Goal: Task Accomplishment & Management: Manage account settings

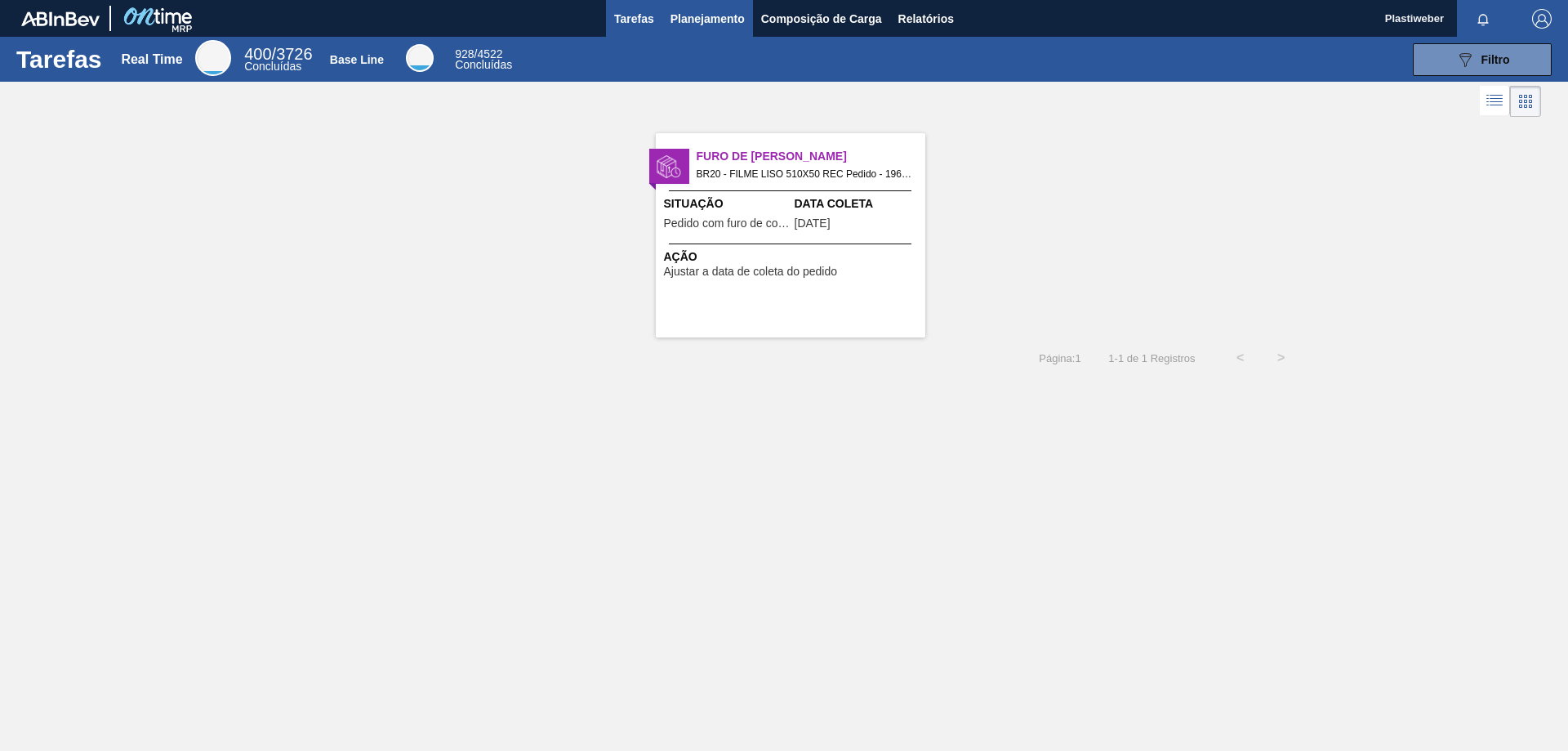
click at [700, 32] on button "Planejamento" at bounding box center [708, 18] width 91 height 37
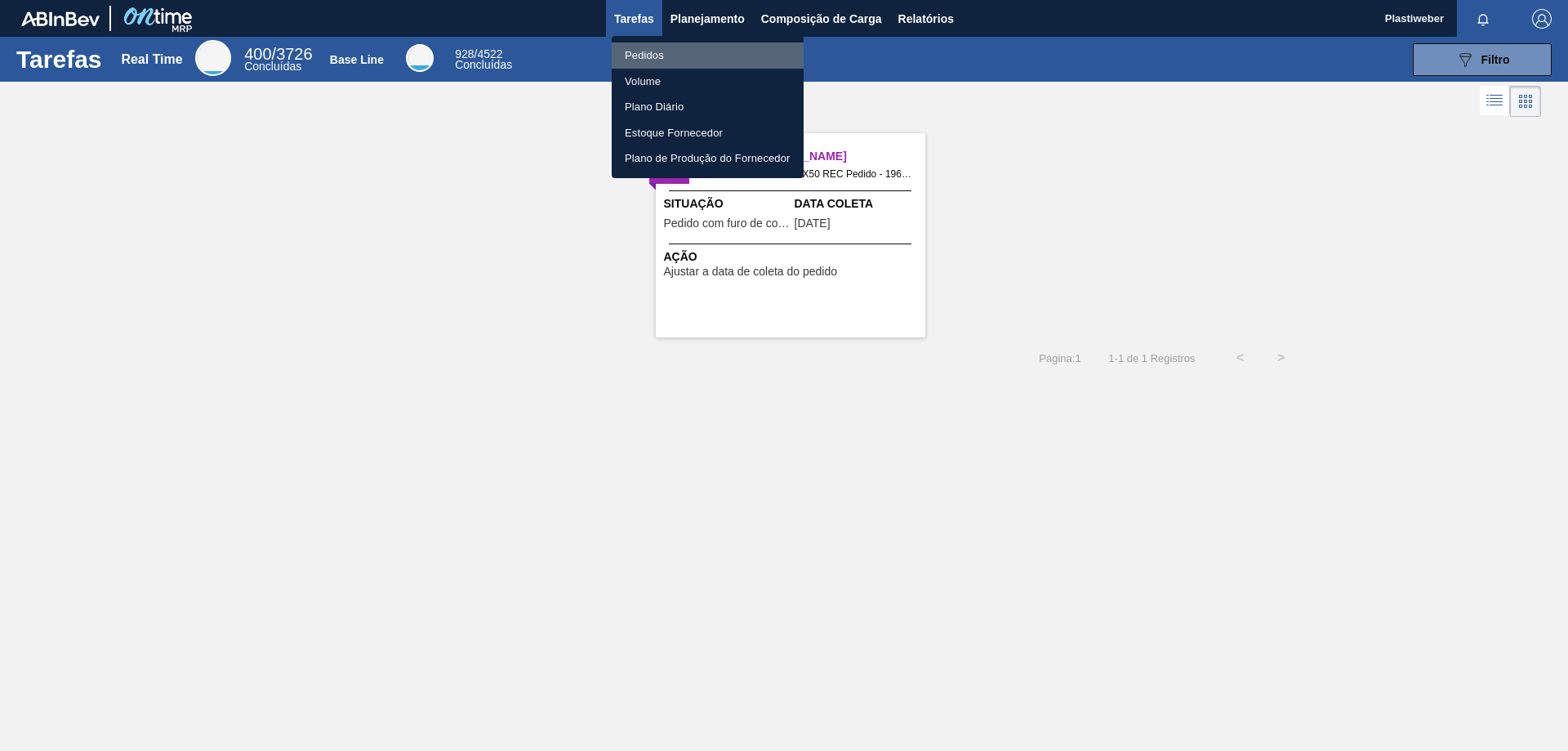
click at [662, 54] on li "Pedidos" at bounding box center [708, 56] width 192 height 26
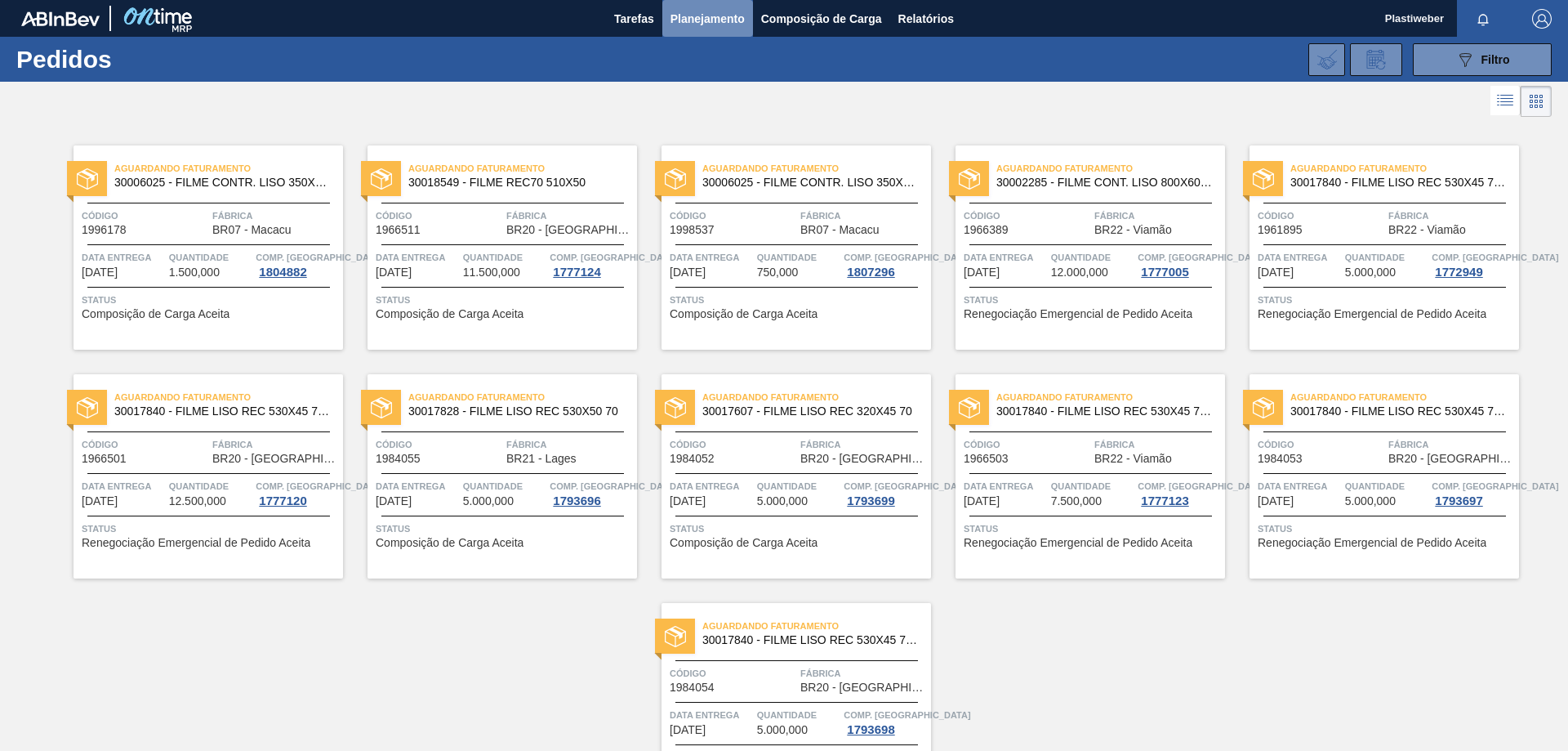
click at [710, 18] on span "Planejamento" at bounding box center [708, 19] width 74 height 20
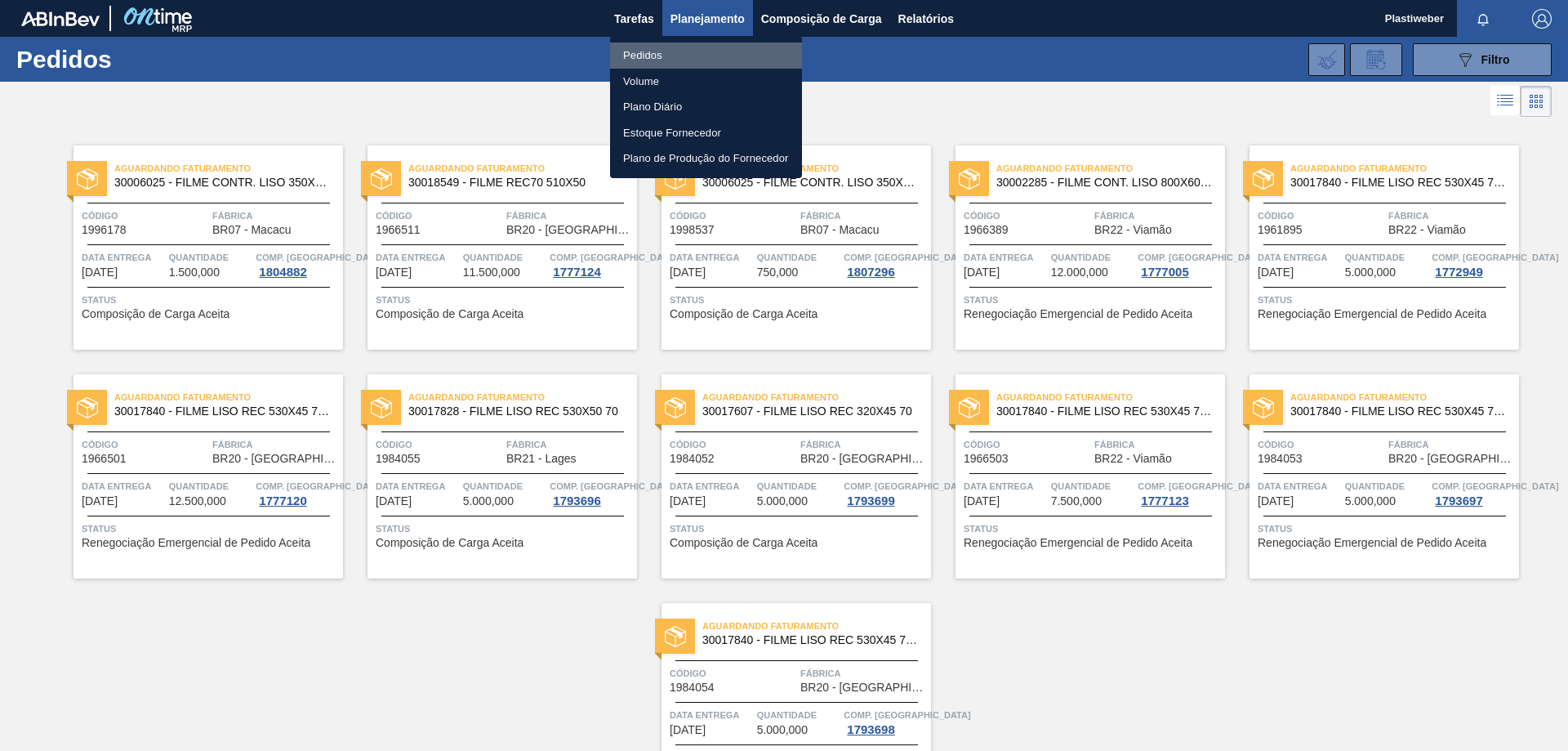
click at [681, 59] on li "Pedidos" at bounding box center [706, 56] width 192 height 26
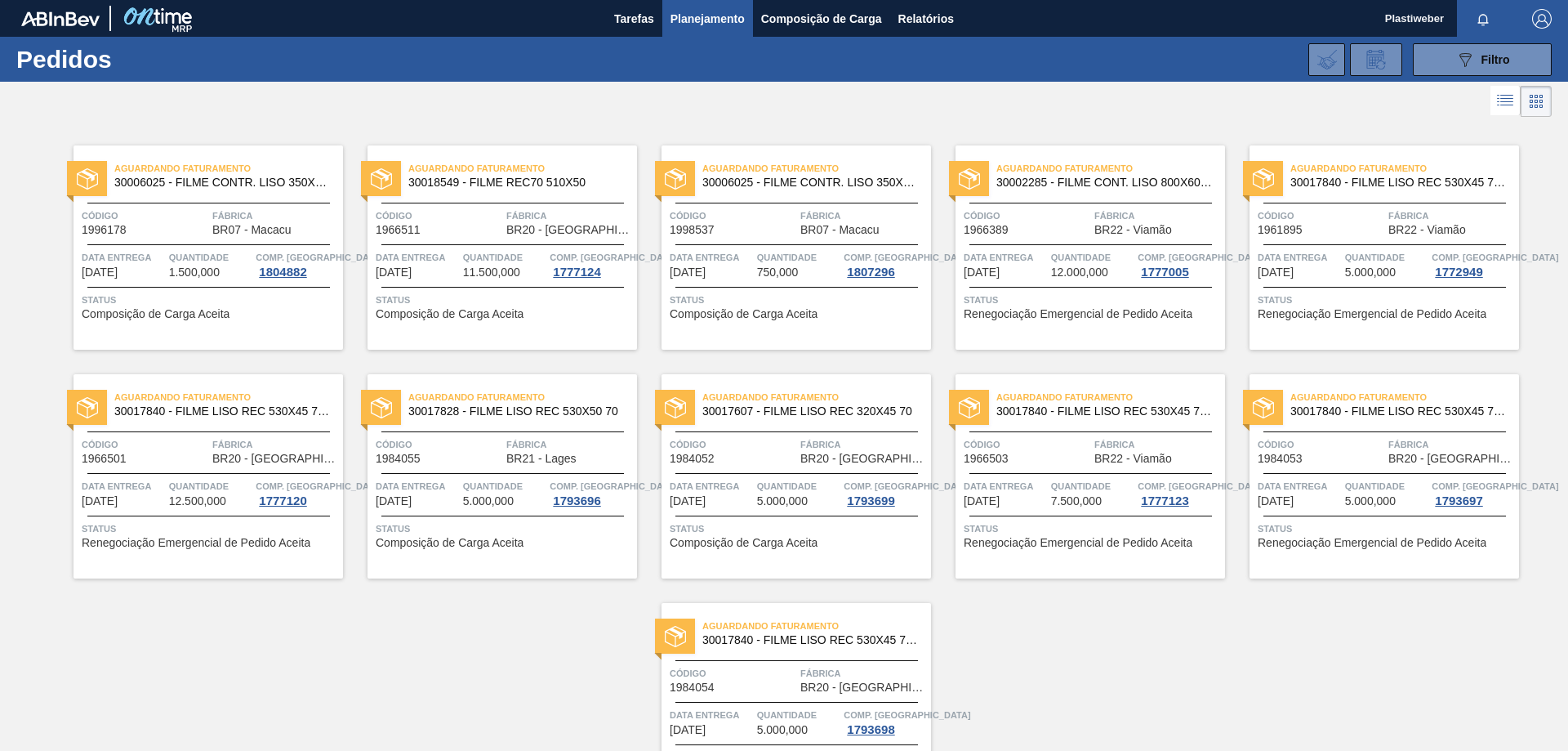
click at [506, 94] on div at bounding box center [784, 101] width 1568 height 39
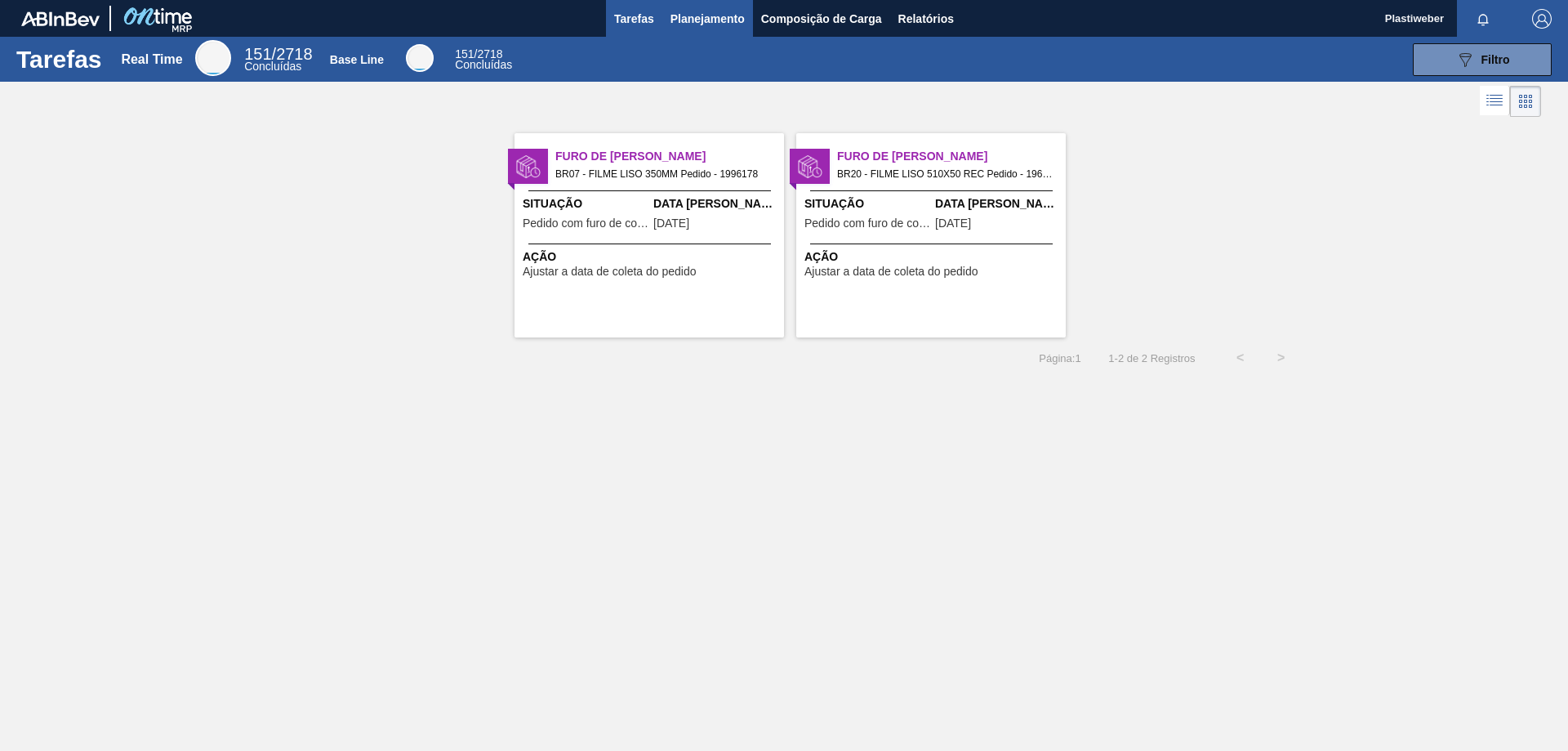
click at [699, 17] on span "Planejamento" at bounding box center [708, 19] width 74 height 20
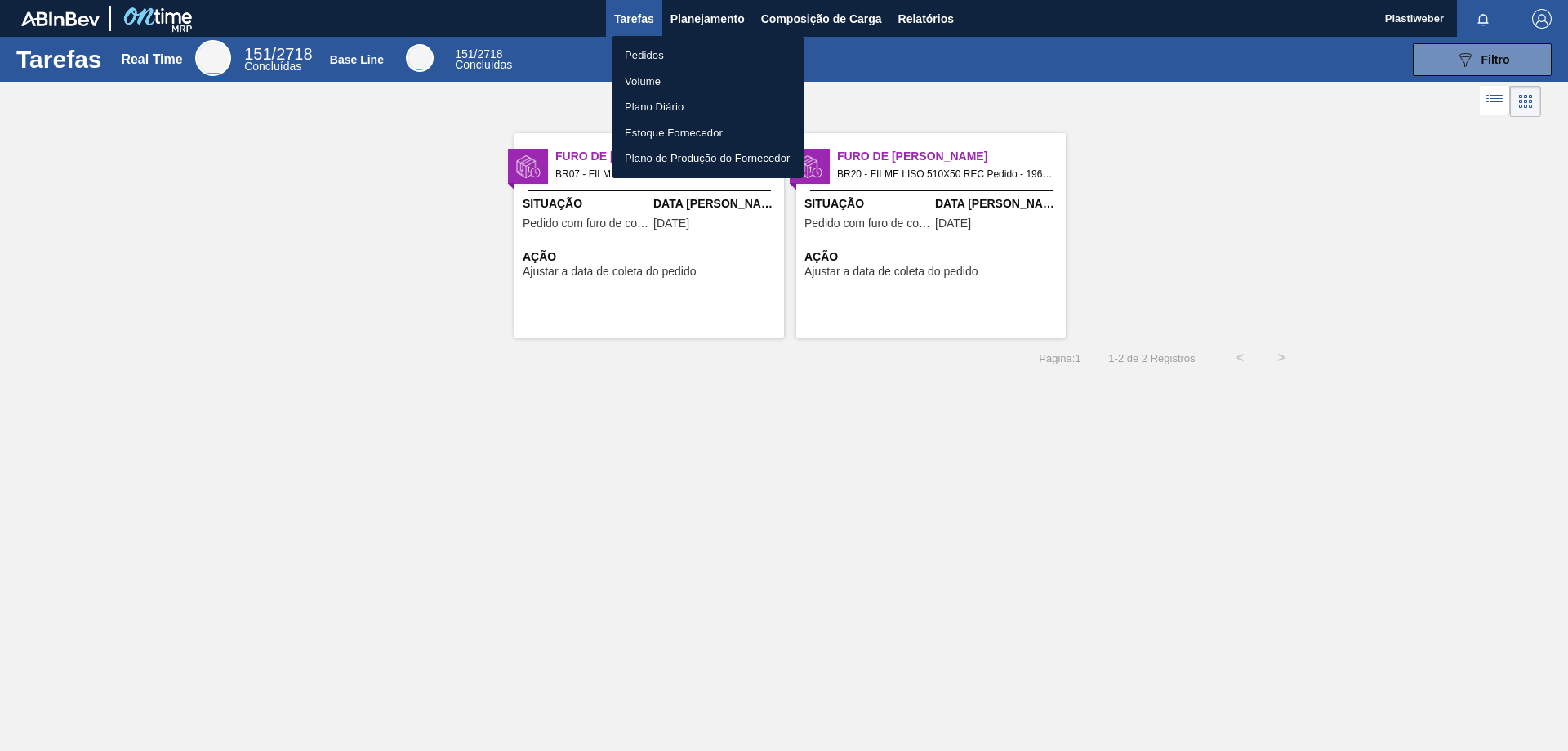
click at [689, 66] on li "Pedidos" at bounding box center [708, 56] width 192 height 26
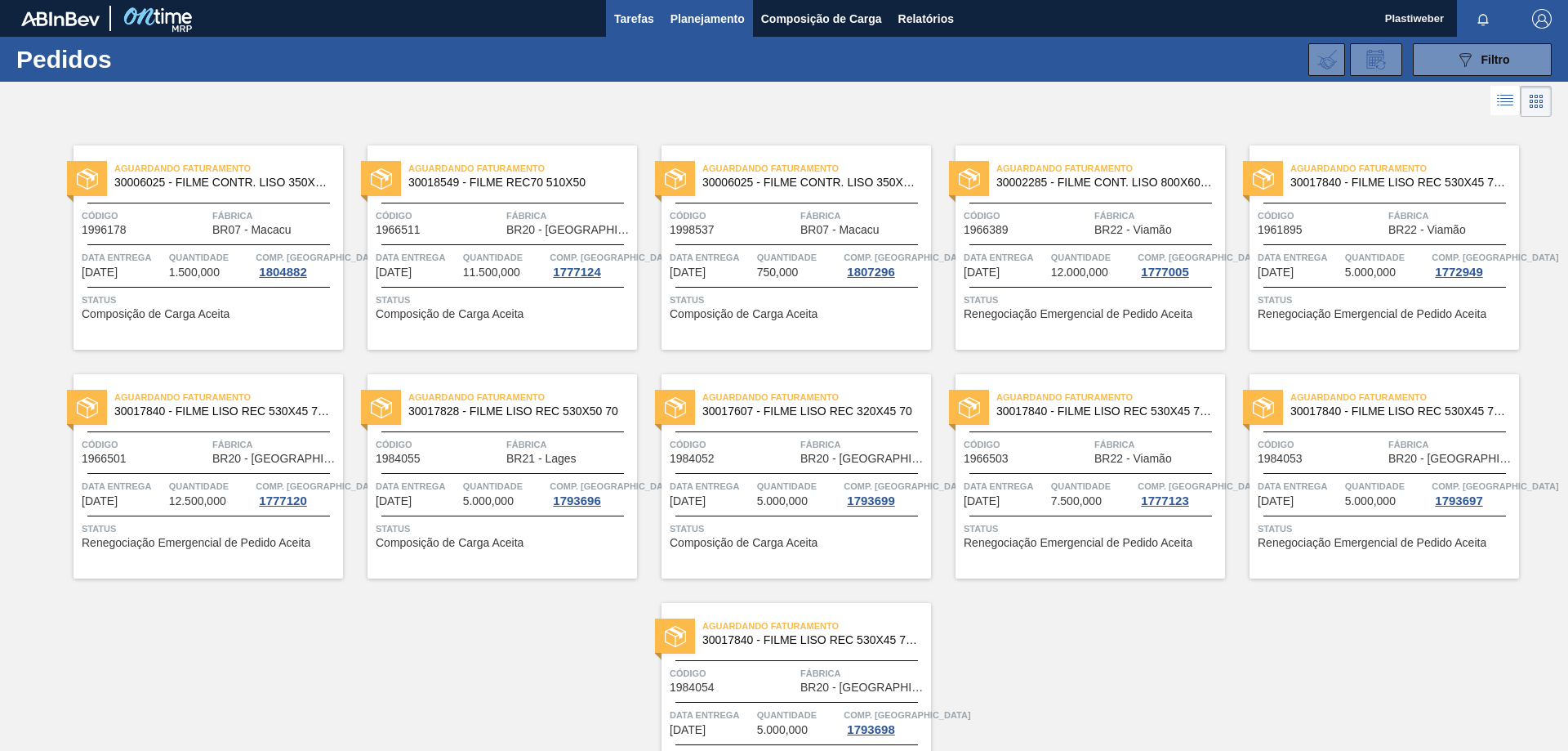
click at [642, 21] on span "Tarefas" at bounding box center [634, 19] width 40 height 20
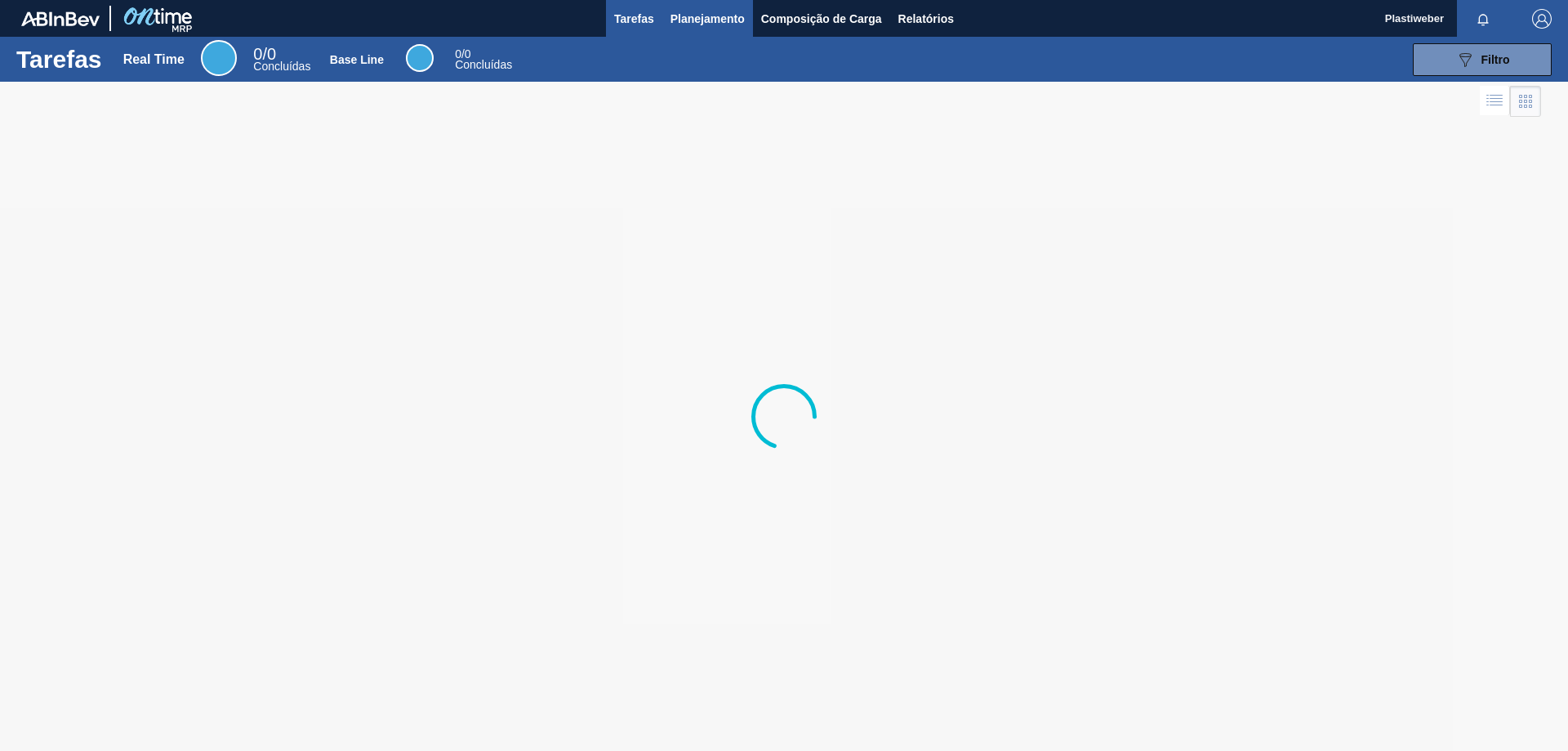
click at [708, 20] on span "Planejamento" at bounding box center [708, 19] width 74 height 20
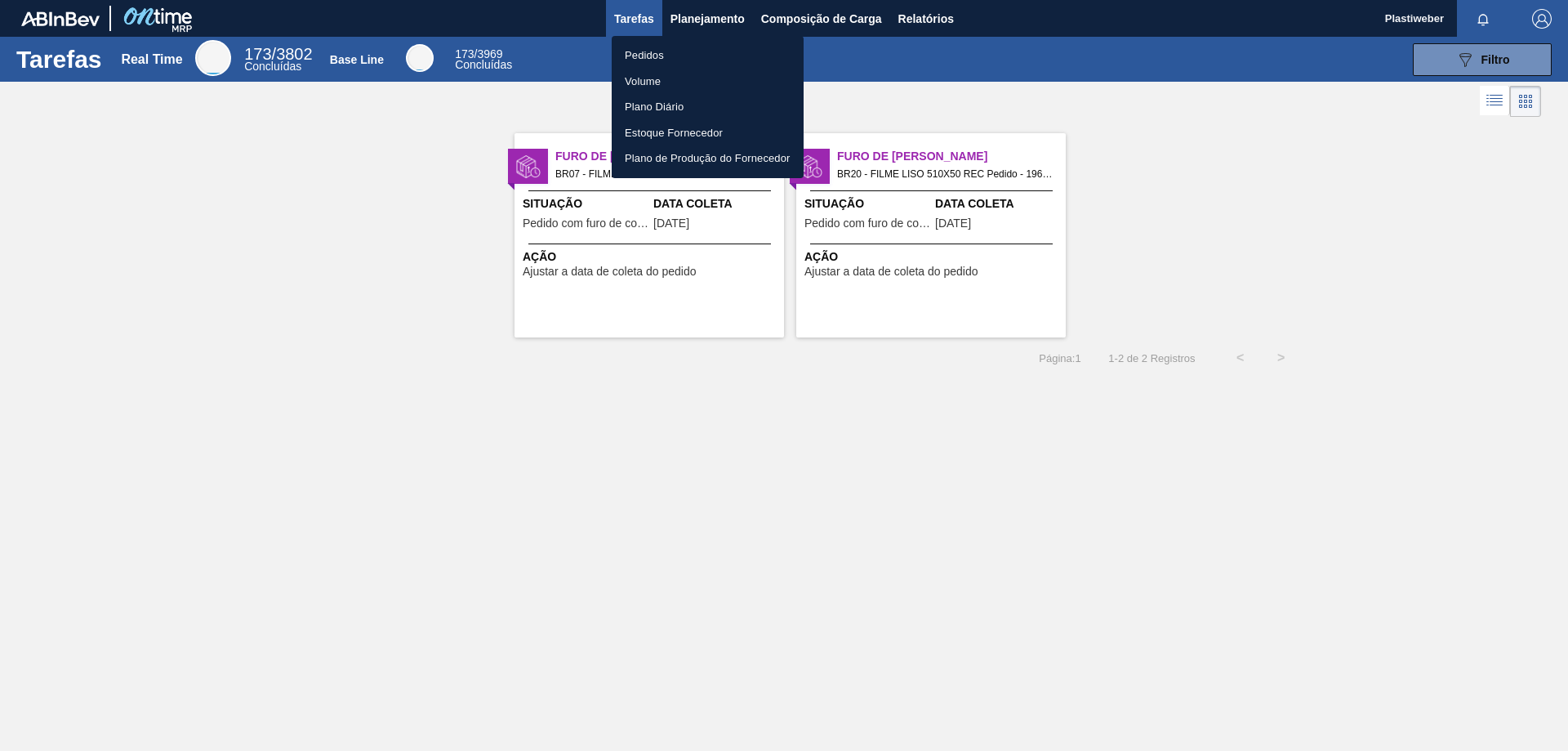
click at [662, 56] on li "Pedidos" at bounding box center [708, 56] width 192 height 26
